Goal: Task Accomplishment & Management: Use online tool/utility

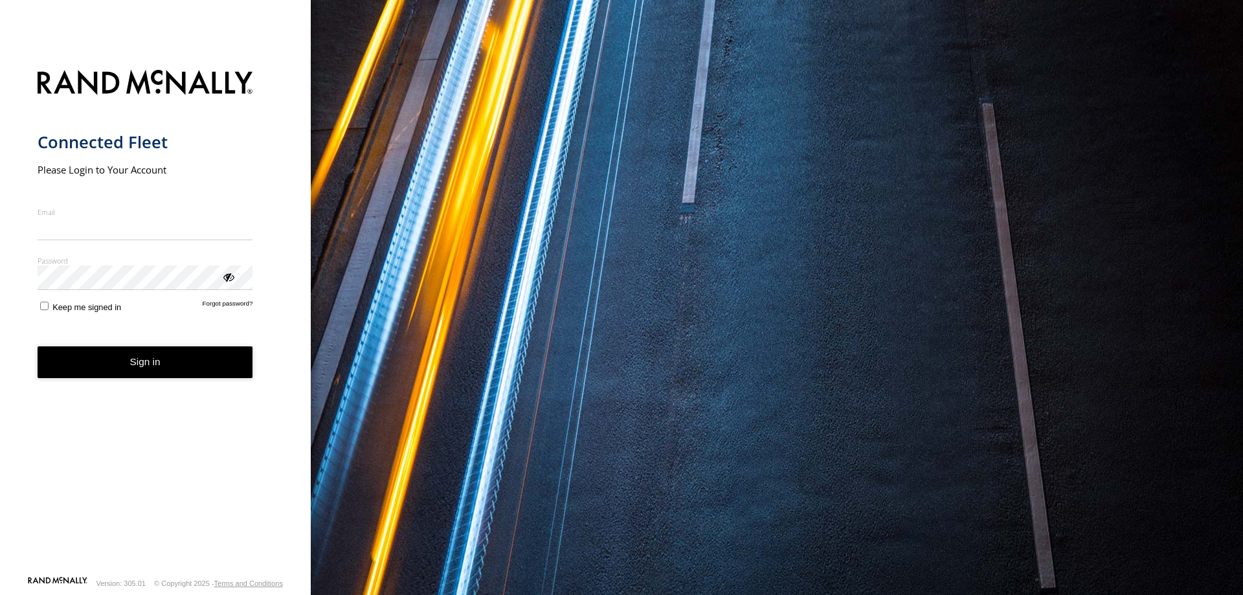
click at [136, 234] on input "Email" at bounding box center [146, 228] width 216 height 23
type input "**********"
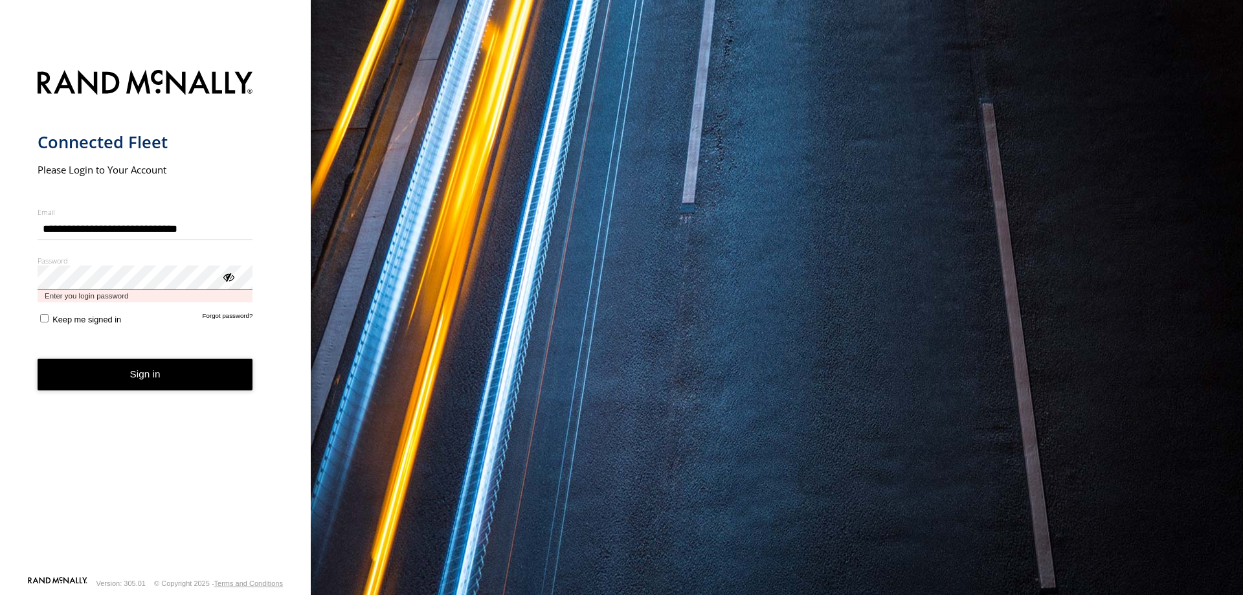
click at [38, 359] on button "Sign in" at bounding box center [146, 375] width 216 height 32
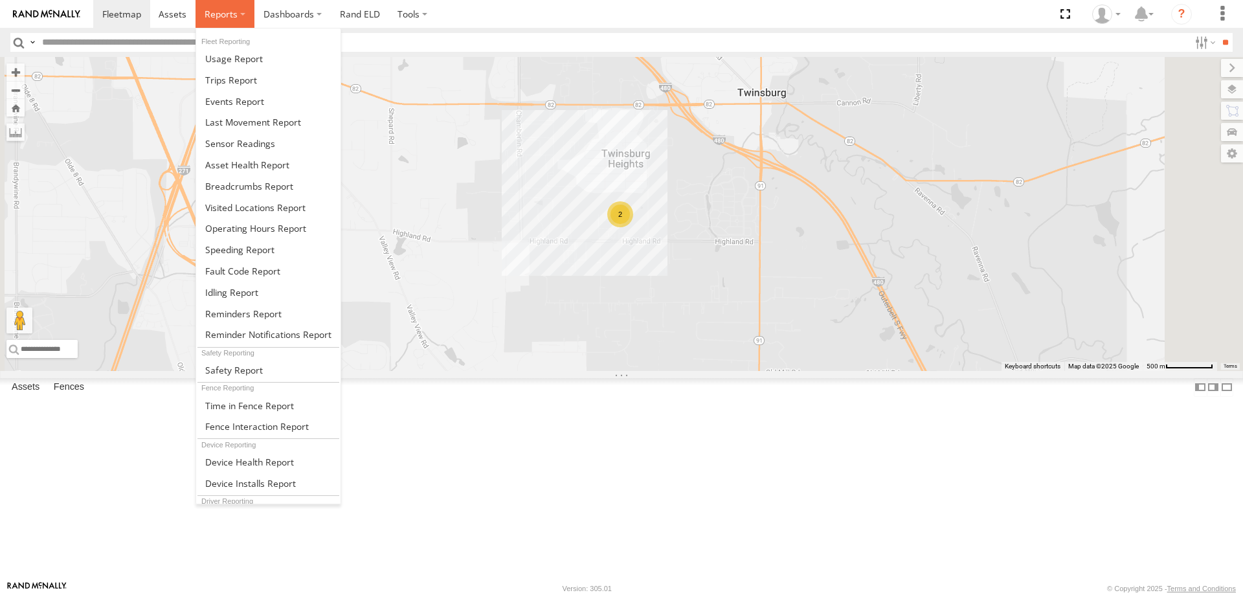
click at [240, 12] on label at bounding box center [225, 14] width 59 height 28
click at [245, 121] on span at bounding box center [253, 122] width 96 height 12
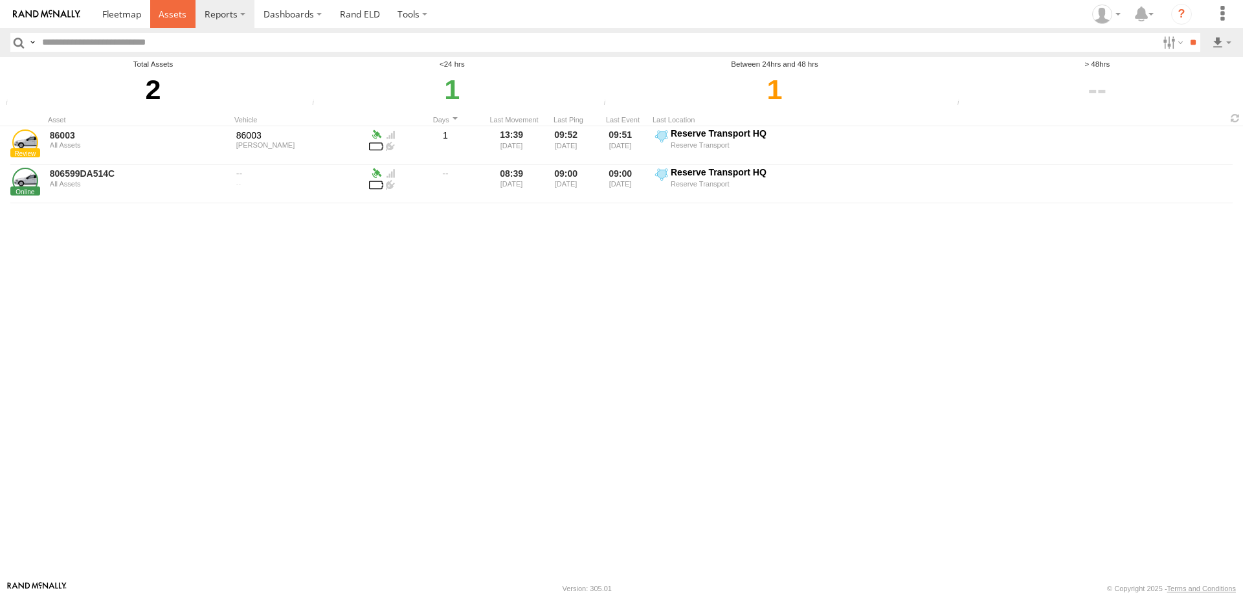
click at [168, 16] on span at bounding box center [173, 14] width 28 height 12
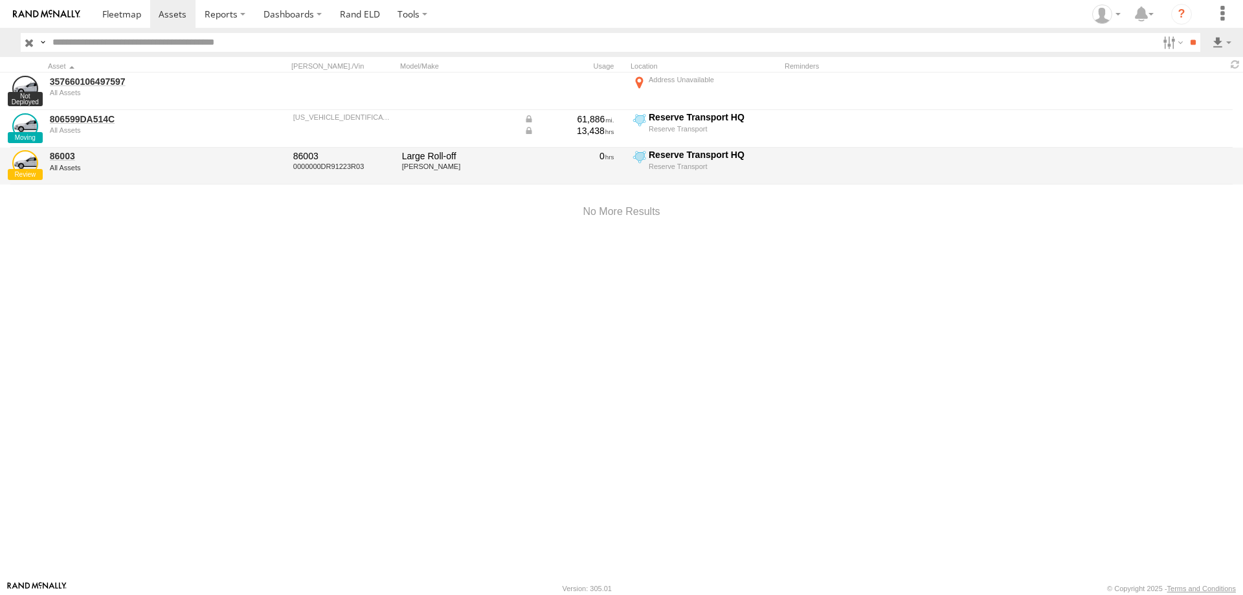
click at [421, 174] on div at bounding box center [767, 174] width 951 height 0
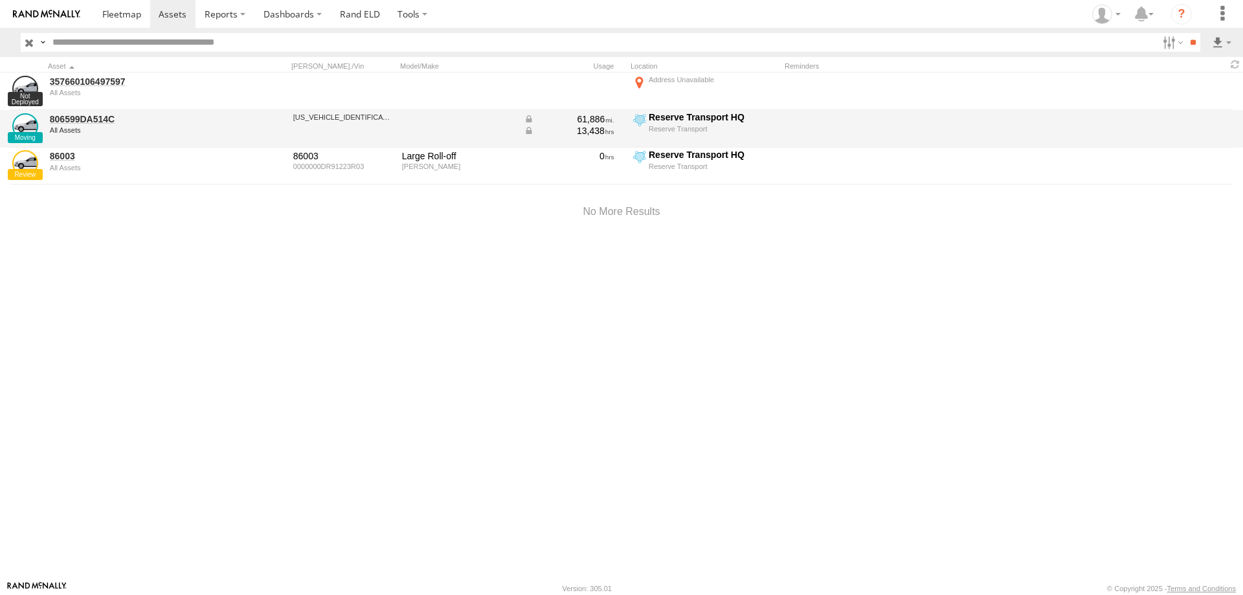
click at [443, 128] on div at bounding box center [458, 128] width 117 height 35
click at [67, 118] on link "806599DA514C" at bounding box center [138, 119] width 177 height 12
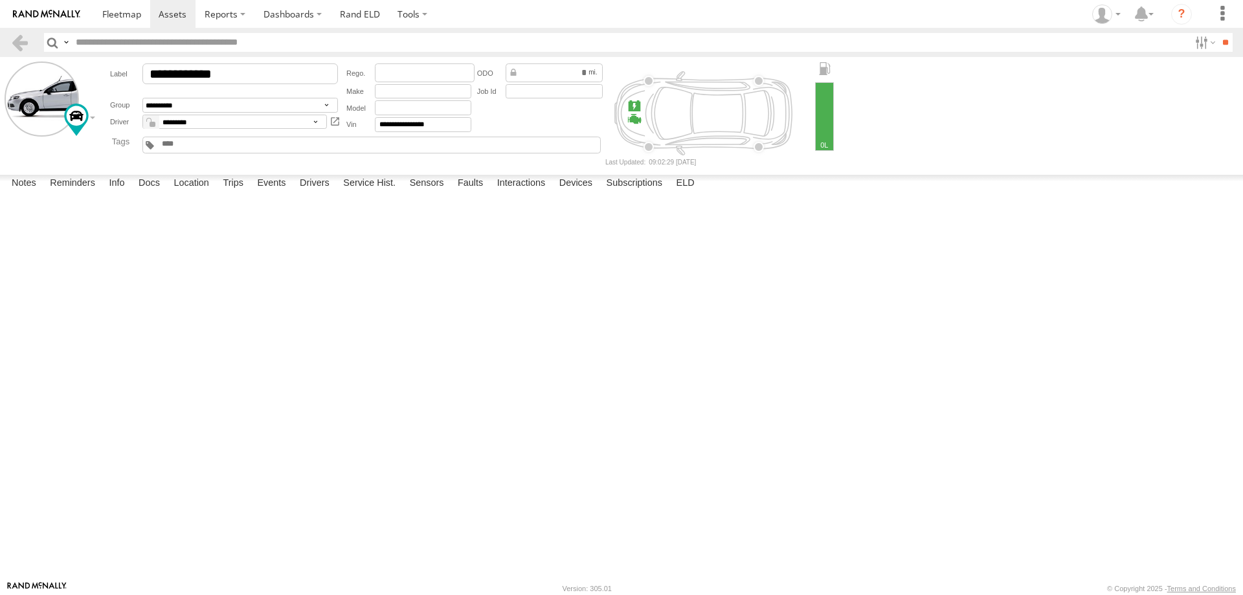
click at [0, 0] on div at bounding box center [0, 0] width 0 height 0
click at [590, 193] on label "Devices" at bounding box center [576, 184] width 46 height 18
drag, startPoint x: 43, startPoint y: 330, endPoint x: 163, endPoint y: 160, distance: 208.0
click at [0, 0] on div "Active Devices 806599DA514C Reserve Transport Online GX6 2.2.10-enc 15:02 05/02…" at bounding box center [0, 0] width 0 height 0
click at [1228, 10] on label at bounding box center [1222, 14] width 28 height 28
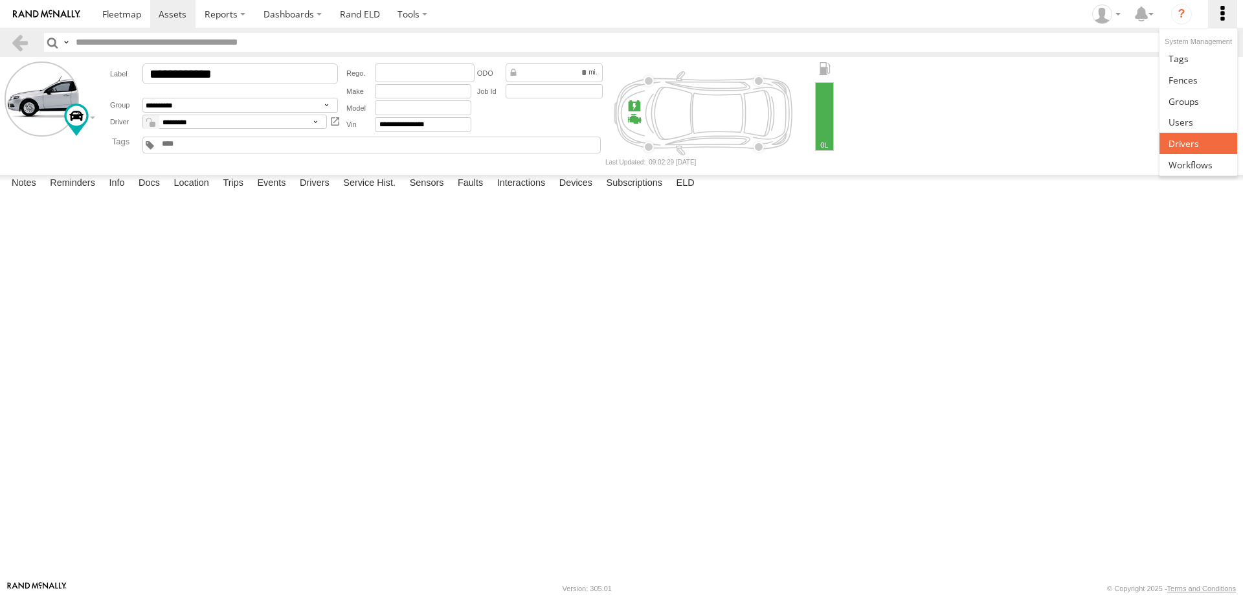
click at [1204, 136] on link at bounding box center [1198, 143] width 77 height 21
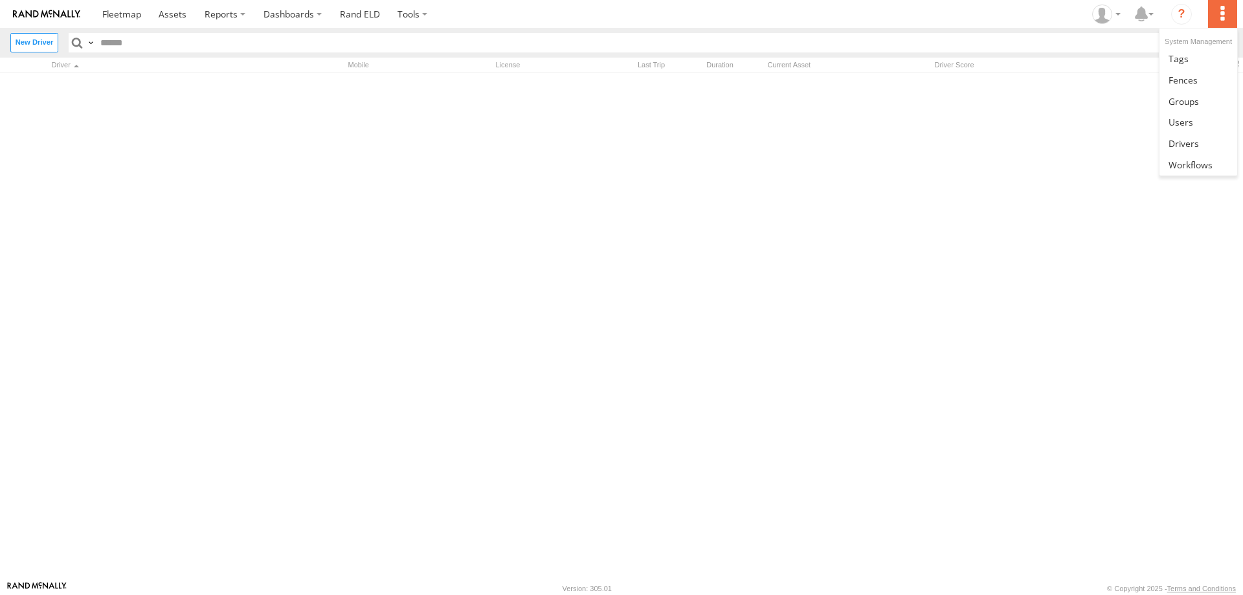
click at [1222, 16] on label at bounding box center [1222, 14] width 28 height 28
click at [1205, 126] on link at bounding box center [1198, 121] width 77 height 21
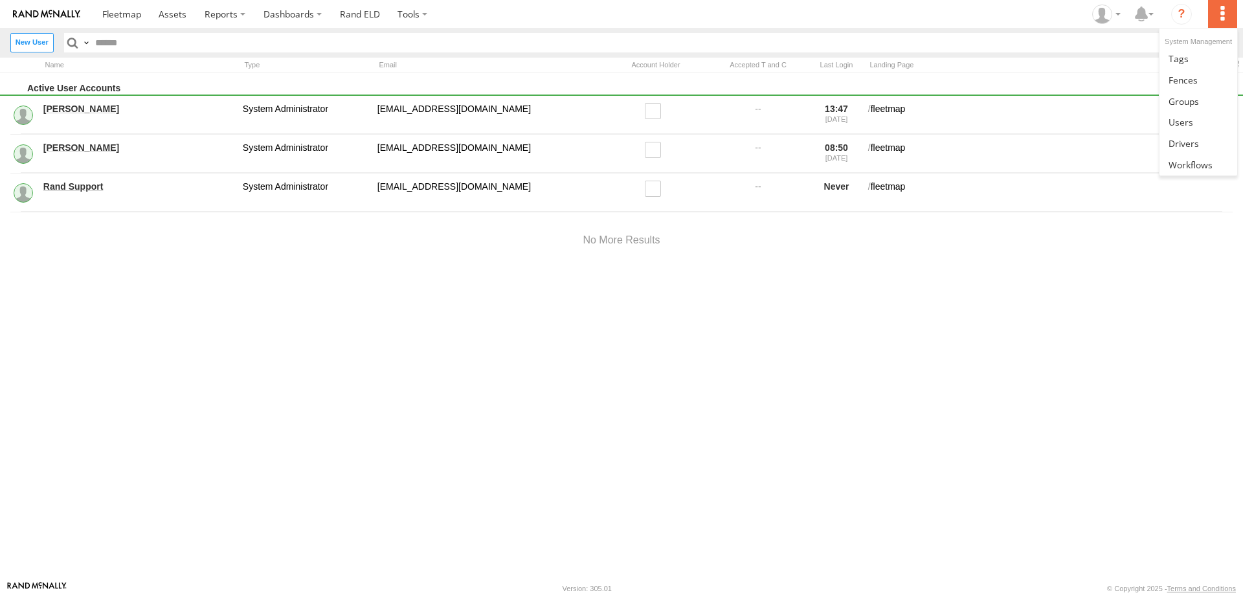
click at [1220, 16] on label at bounding box center [1222, 14] width 28 height 28
click at [1193, 166] on span at bounding box center [1191, 165] width 44 height 12
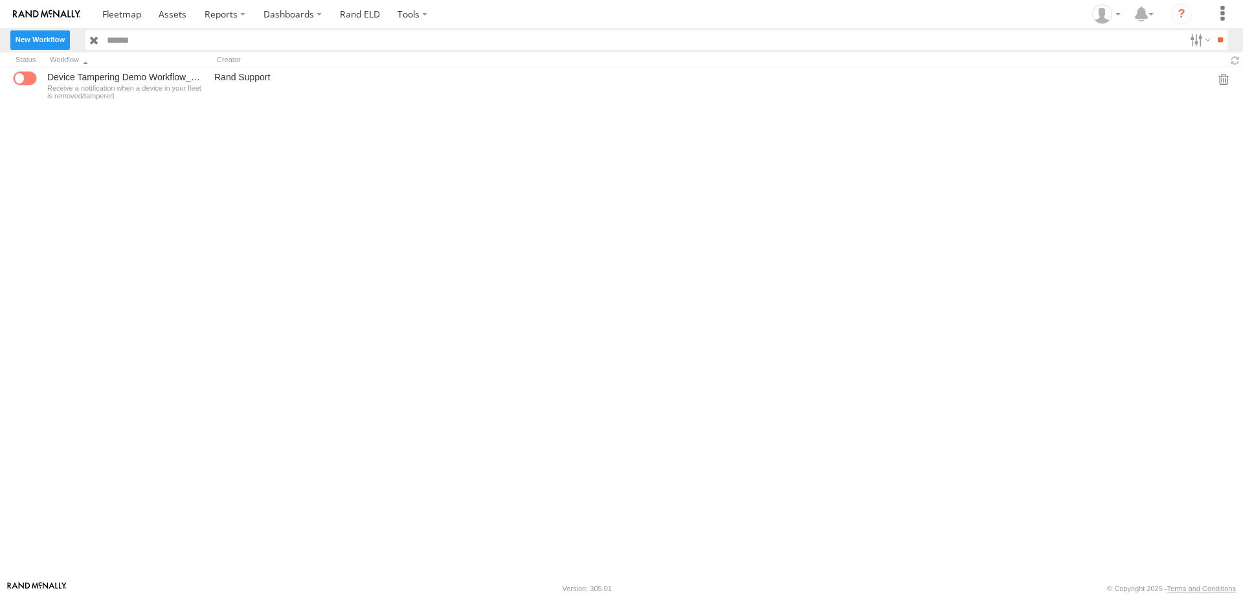
click at [38, 37] on label "New Workflow" at bounding box center [40, 39] width 60 height 19
click at [0, 0] on input "text" at bounding box center [0, 0] width 0 height 0
type input "****"
click at [0, 0] on button "Create" at bounding box center [0, 0] width 0 height 0
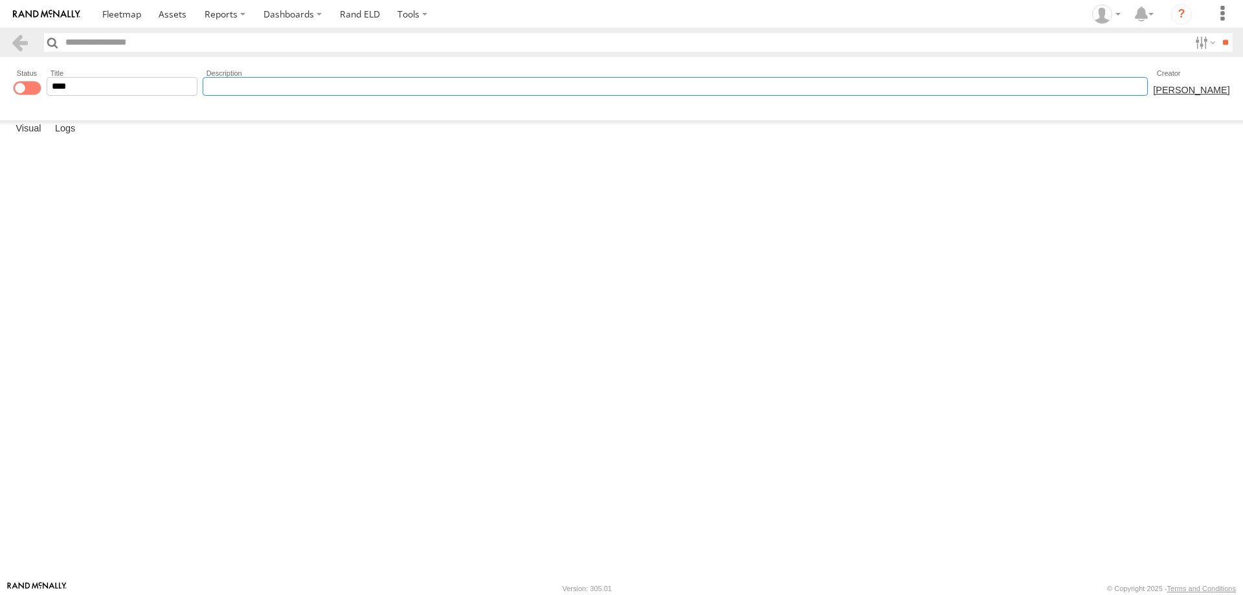
click at [276, 88] on input "description" at bounding box center [675, 86] width 945 height 19
click at [22, 84] on span at bounding box center [27, 88] width 28 height 14
click at [32, 87] on span at bounding box center [27, 88] width 28 height 14
drag, startPoint x: 1161, startPoint y: 154, endPoint x: 384, endPoint y: 199, distance: 778.2
click at [0, 0] on div "Edit Edit Action Delete this Node? Yes No Listen for Device specific events" at bounding box center [0, 0] width 0 height 0
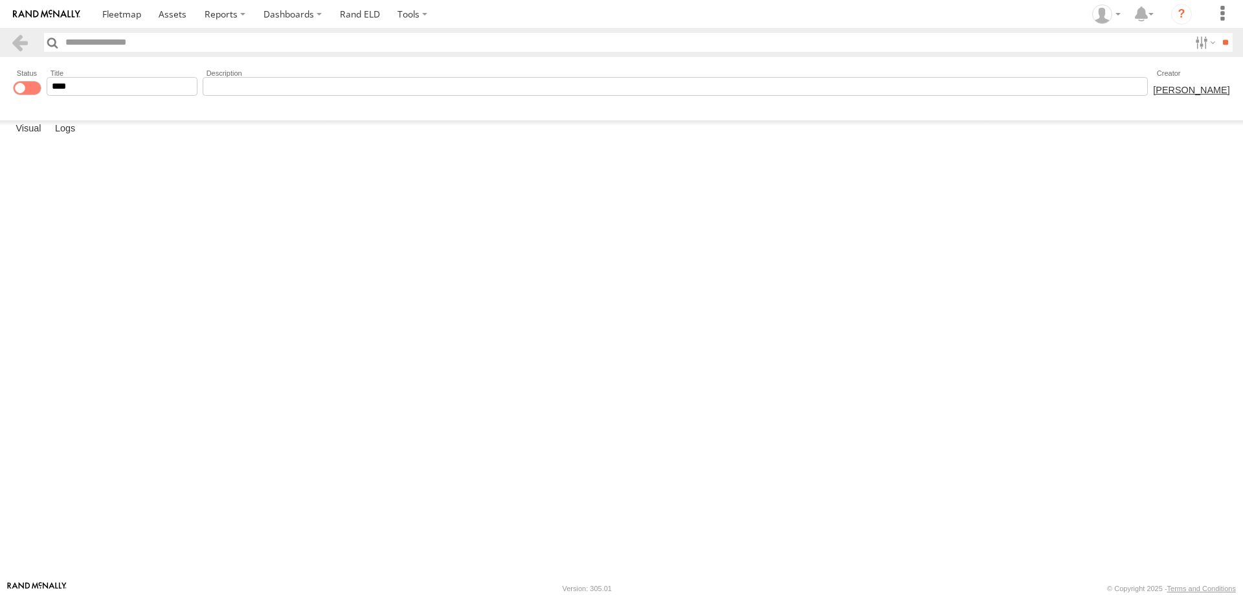
drag, startPoint x: 1184, startPoint y: 510, endPoint x: 405, endPoint y: 280, distance: 811.9
click at [0, 0] on div "Edit Edit Action Delete this Node? Yes No Listen for Device specific events" at bounding box center [0, 0] width 0 height 0
drag, startPoint x: 353, startPoint y: 205, endPoint x: 388, endPoint y: 258, distance: 63.2
click at [0, 0] on g "Listen for Device specific events Listener Listen for Device Event Listen for D…" at bounding box center [0, 0] width 0 height 0
click at [0, 0] on icon "Delete Notification" at bounding box center [0, 0] width 0 height 0
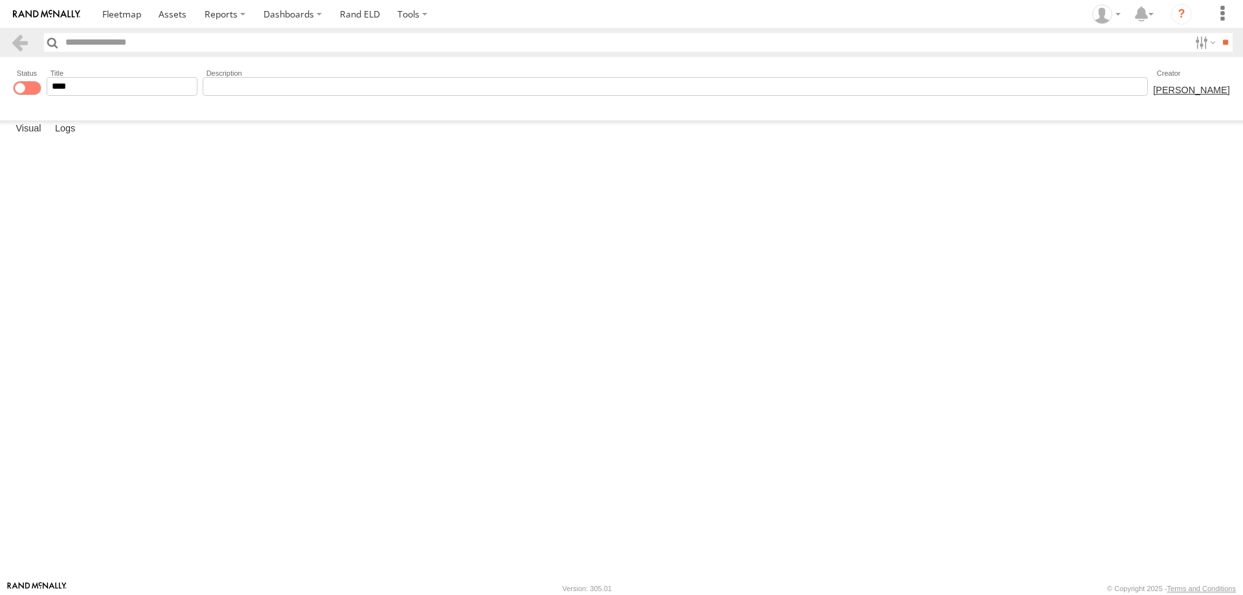
click at [0, 0] on rect at bounding box center [0, 0] width 0 height 0
click at [0, 0] on rect "Edit Notification" at bounding box center [0, 0] width 0 height 0
type input "**********"
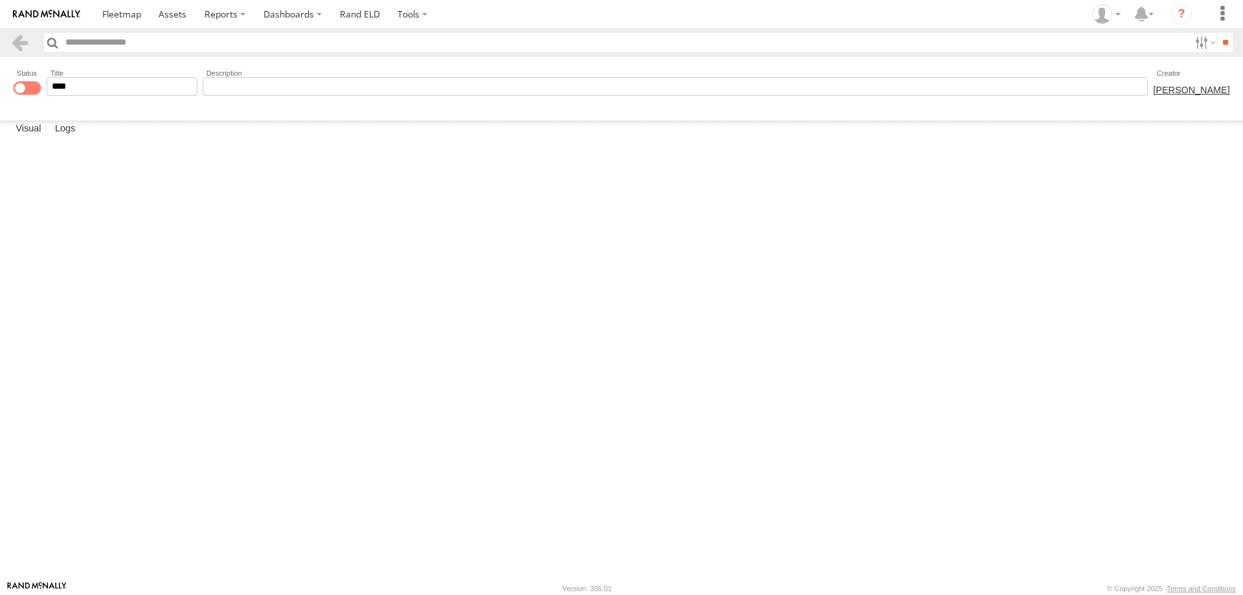
type input "**********"
click at [0, 0] on label "×" at bounding box center [0, 0] width 0 height 0
click at [0, 0] on use at bounding box center [0, 0] width 0 height 0
click at [0, 0] on rect at bounding box center [0, 0] width 0 height 0
click at [0, 0] on rect "Delete Event" at bounding box center [0, 0] width 0 height 0
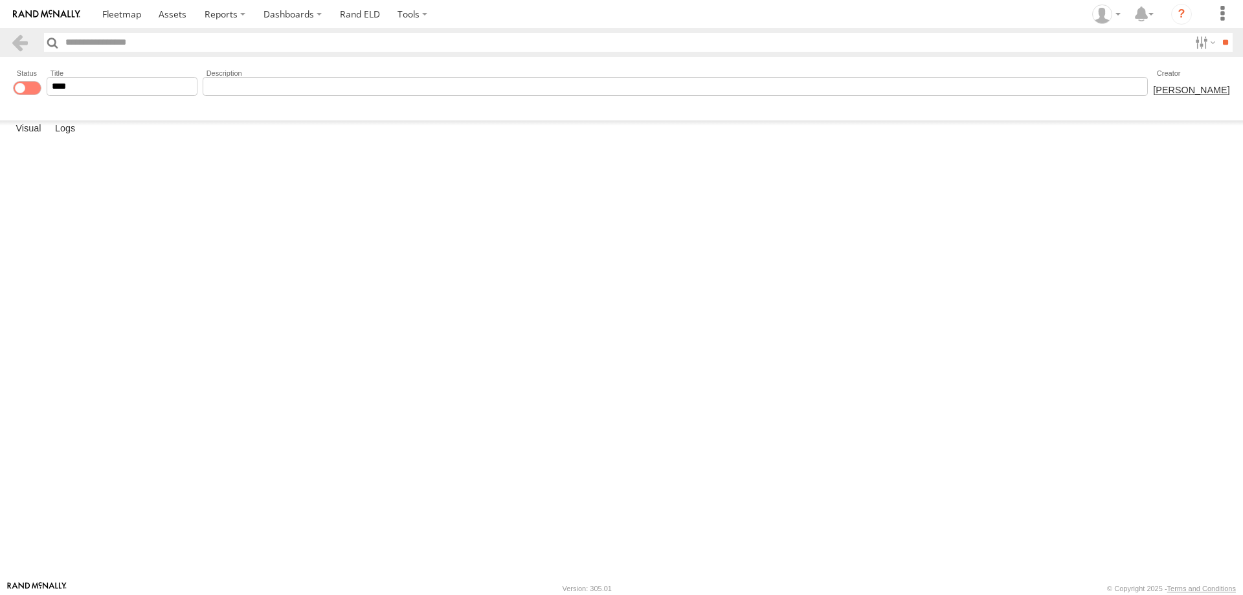
click at [0, 0] on rect at bounding box center [0, 0] width 0 height 0
click at [21, 47] on link at bounding box center [19, 42] width 19 height 19
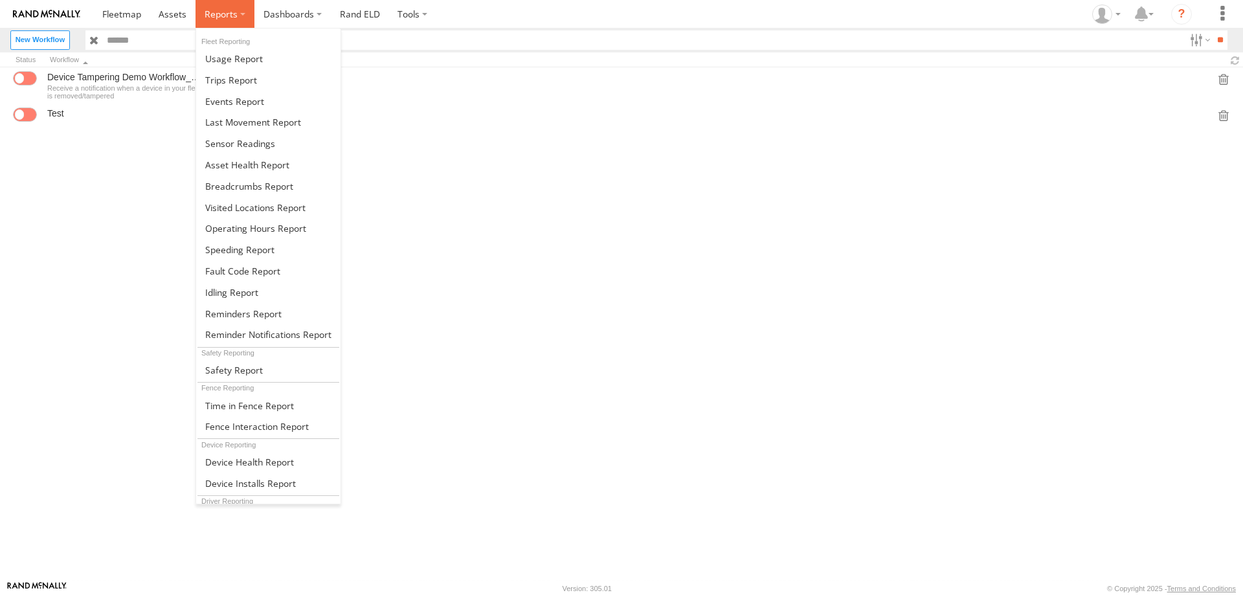
click at [237, 15] on label at bounding box center [225, 14] width 59 height 28
click at [258, 376] on span at bounding box center [234, 370] width 58 height 12
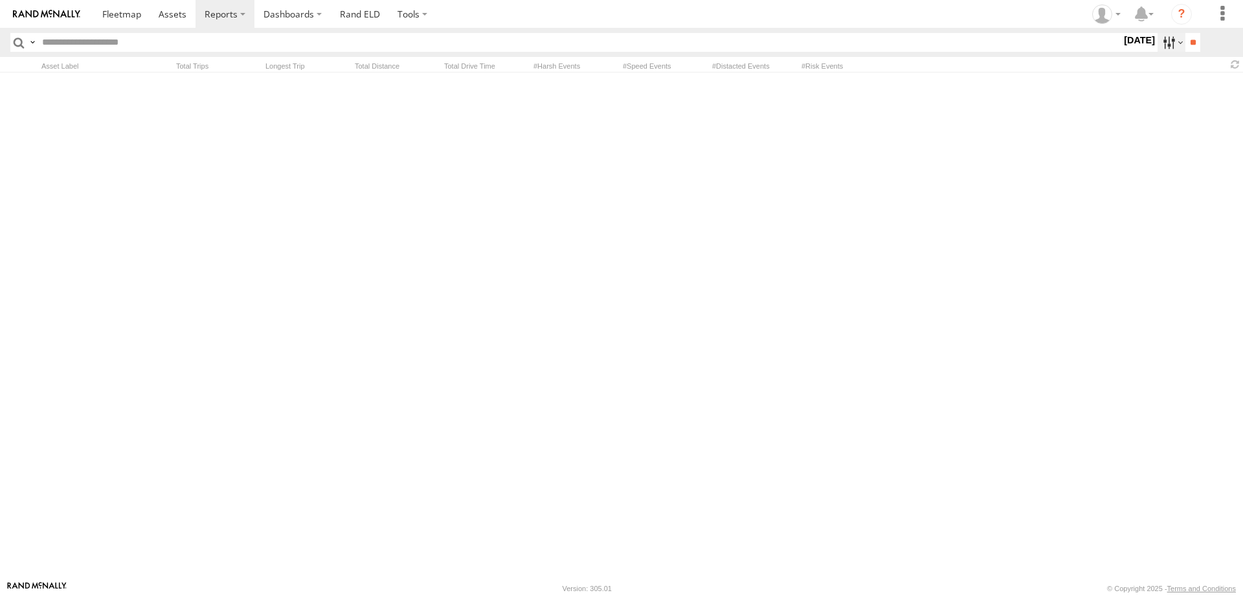
click at [1158, 41] on label at bounding box center [1172, 42] width 28 height 19
click at [0, 0] on span "Last 30 Days" at bounding box center [0, 0] width 0 height 0
click at [1185, 36] on input "**" at bounding box center [1192, 42] width 15 height 19
click at [634, 353] on div "806599DA514C All Assets 41 10 34 61,829 113 35" at bounding box center [621, 327] width 1243 height 508
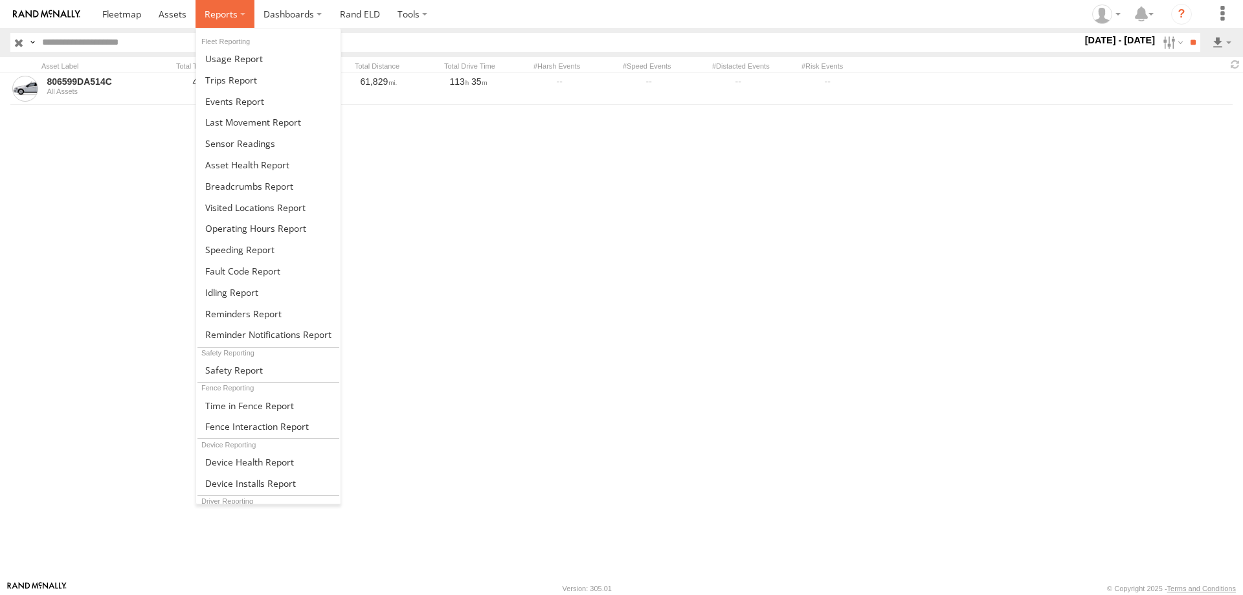
click at [239, 14] on label at bounding box center [225, 14] width 59 height 28
click at [230, 99] on span at bounding box center [234, 101] width 59 height 12
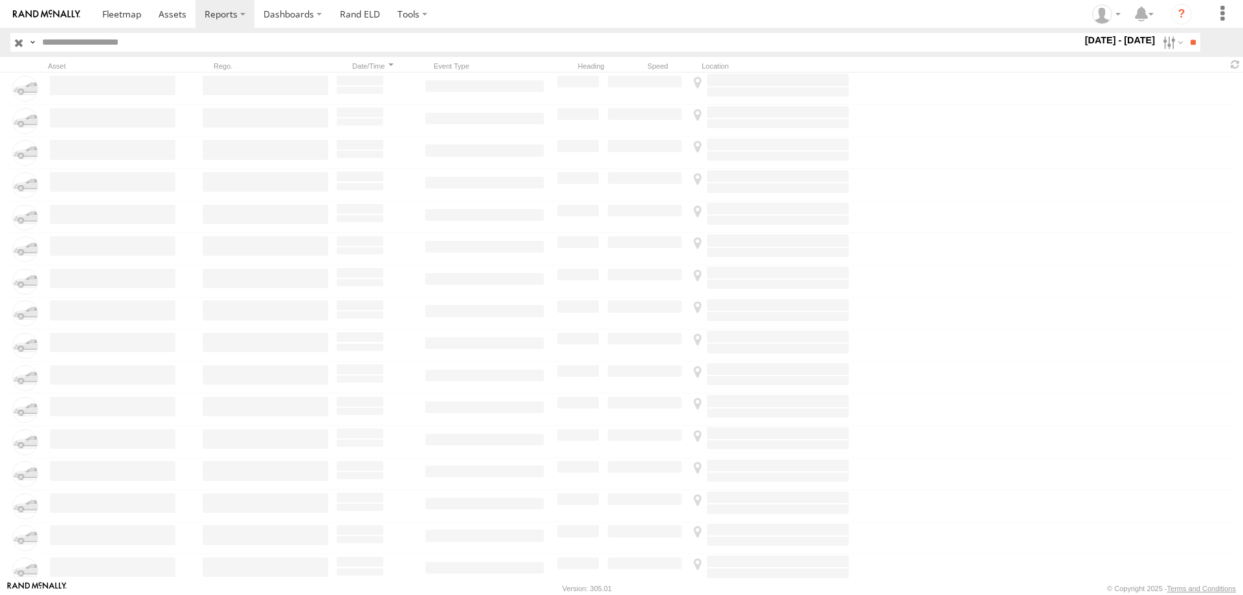
click at [1095, 36] on label "[DATE] - [DATE]" at bounding box center [1121, 40] width 76 height 14
click at [1083, 52] on div at bounding box center [1083, 42] width 0 height 19
click at [1185, 45] on input "**" at bounding box center [1192, 42] width 15 height 19
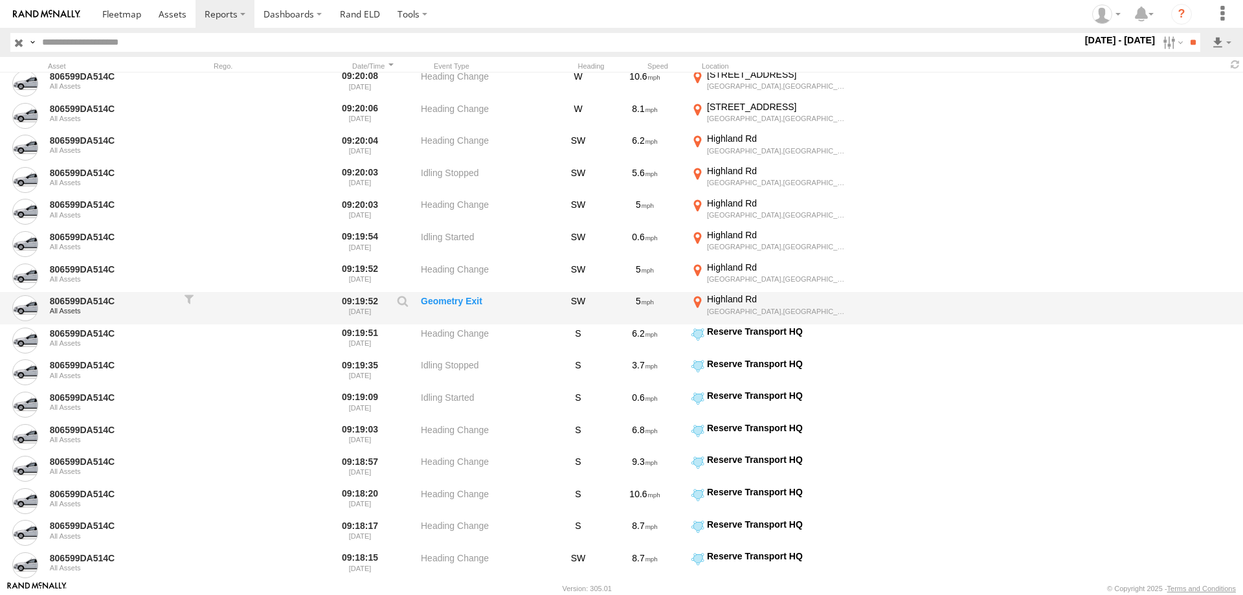
scroll to position [712, 0]
